Goal: Task Accomplishment & Management: Manage account settings

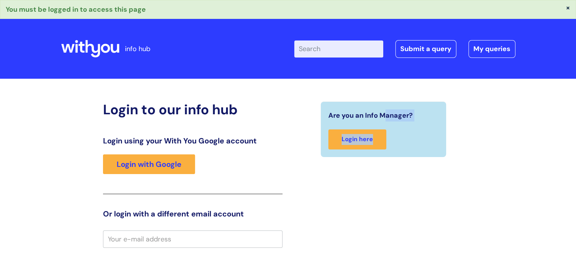
click at [385, 126] on div "Are you an Info Manager? Login here" at bounding box center [383, 129] width 111 height 40
click at [376, 134] on link "Login here" at bounding box center [357, 139] width 58 height 20
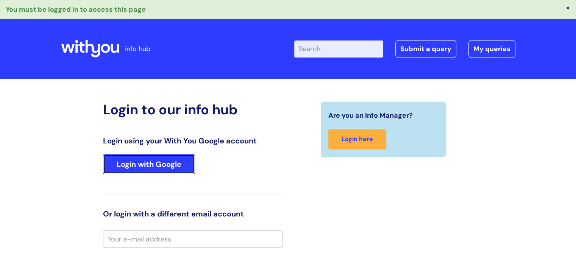
click at [162, 158] on link "Login with Google" at bounding box center [149, 164] width 92 height 20
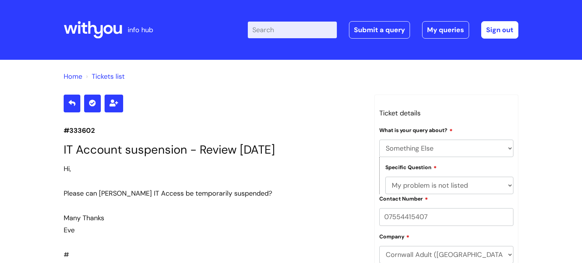
select select "Something Else"
select select "My problem is not listed"
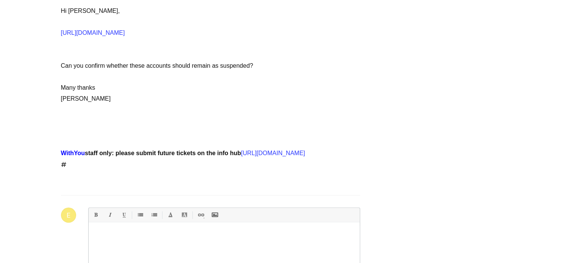
scroll to position [1405, 0]
